Goal: Transaction & Acquisition: Obtain resource

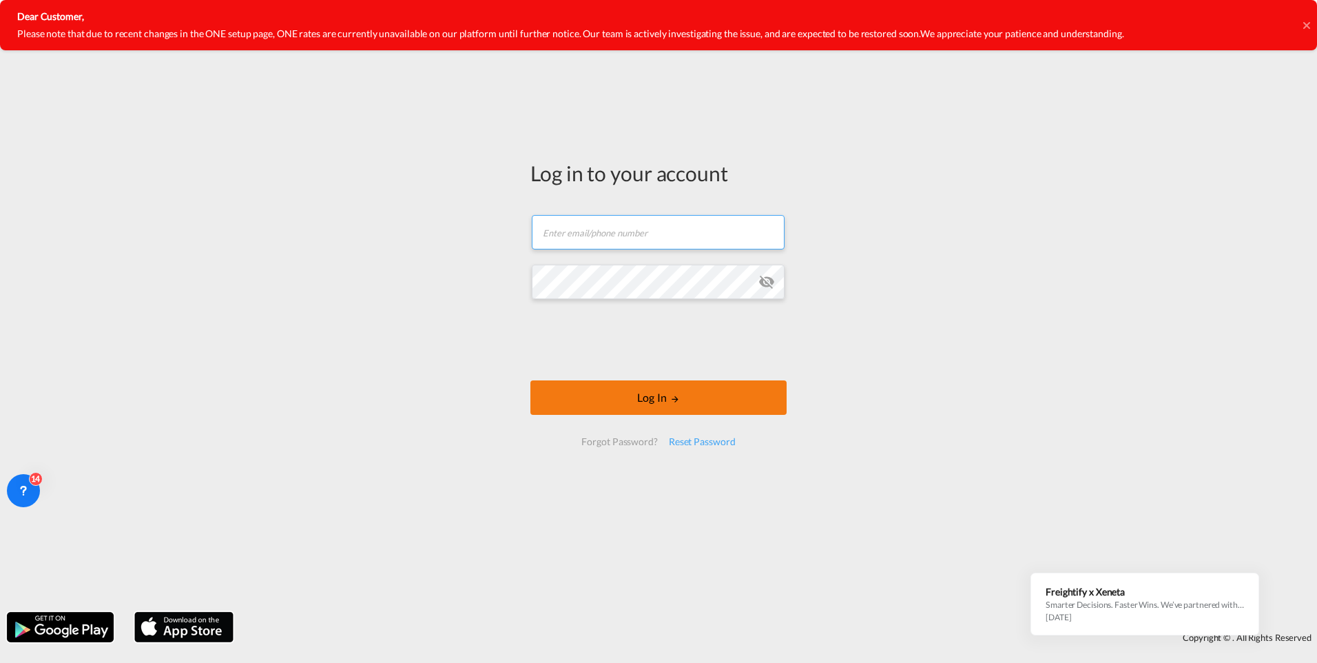
type input "[PERSON_NAME][EMAIL_ADDRESS][DOMAIN_NAME]"
click at [674, 394] on md-icon "LOGIN" at bounding box center [675, 399] width 10 height 10
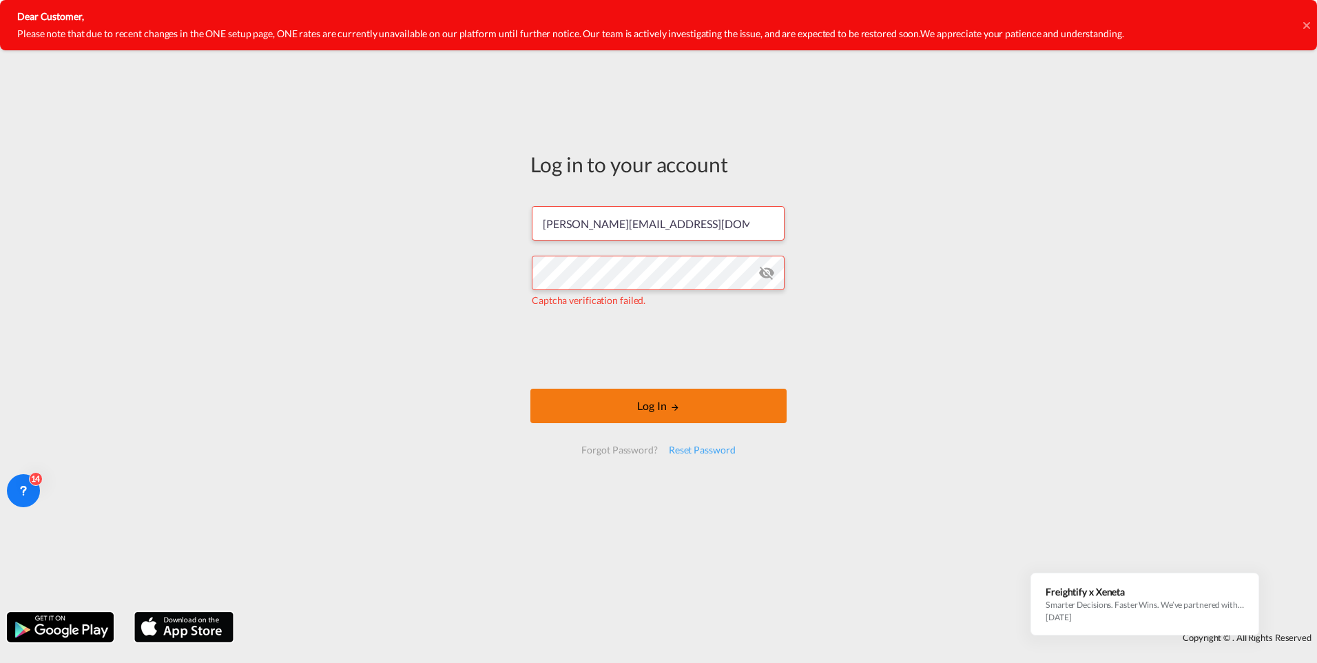
click at [674, 408] on md-icon "LOGIN" at bounding box center [675, 407] width 10 height 10
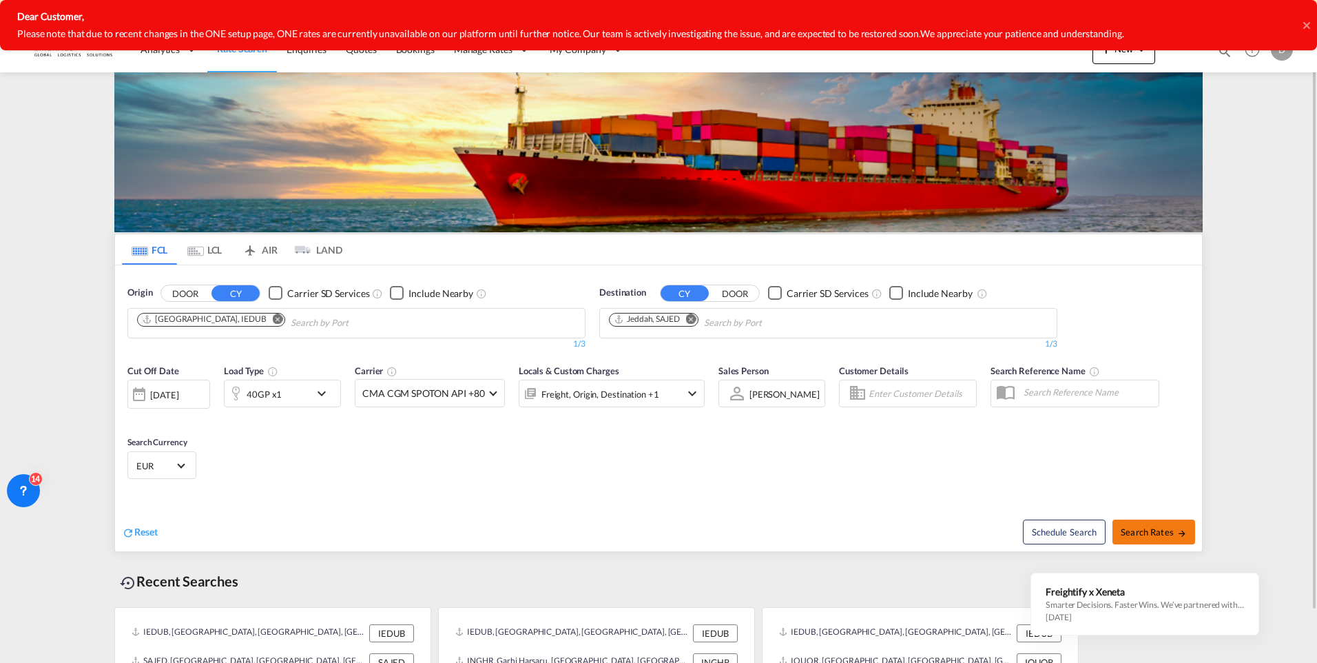
click at [1161, 526] on span "Search Rates" at bounding box center [1154, 531] width 66 height 11
type input "IEDUB to SAJED / [DATE]"
